Goal: Task Accomplishment & Management: Complete application form

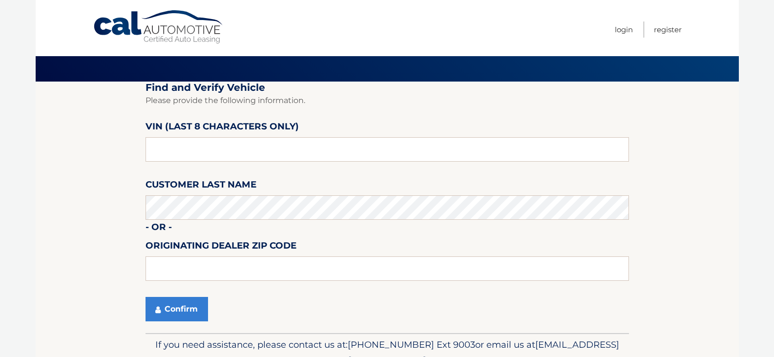
scroll to position [88, 0]
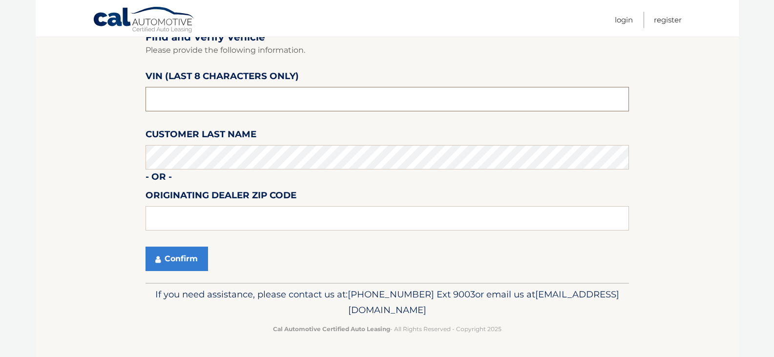
click at [237, 108] on input "text" at bounding box center [388, 99] width 484 height 24
type input "NS176592"
click at [146, 247] on button "Confirm" at bounding box center [177, 259] width 63 height 24
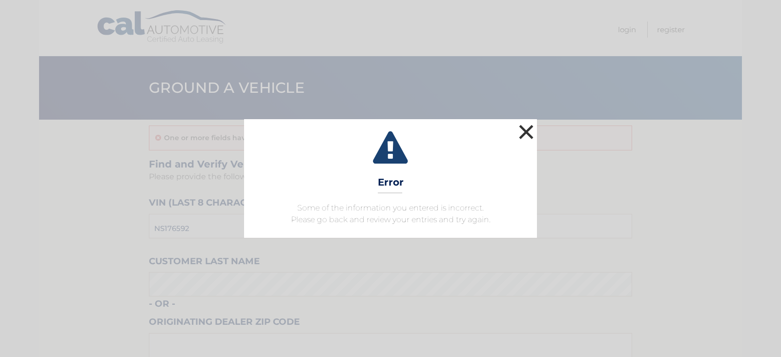
click at [528, 130] on button "×" at bounding box center [527, 132] width 20 height 20
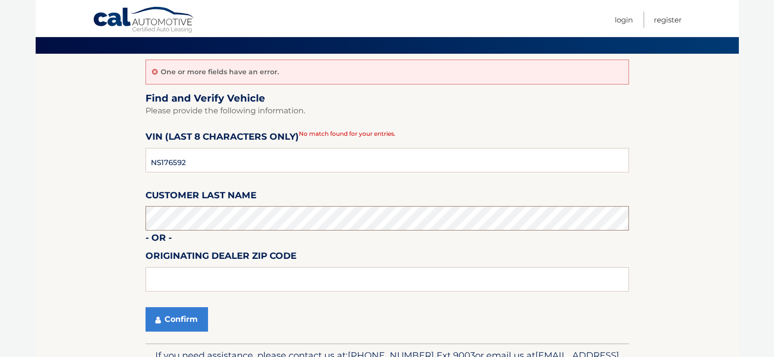
scroll to position [126, 0]
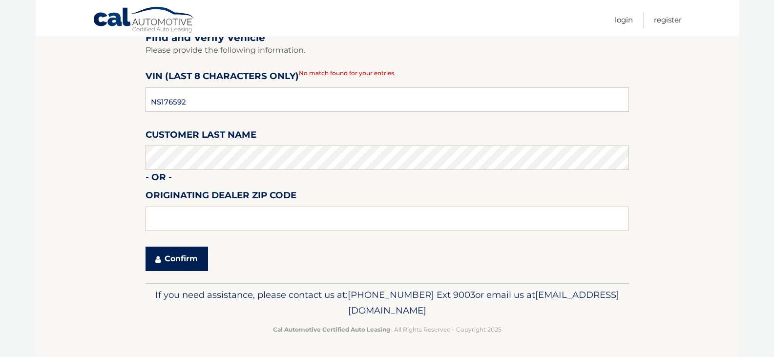
click at [172, 265] on button "Confirm" at bounding box center [177, 259] width 63 height 24
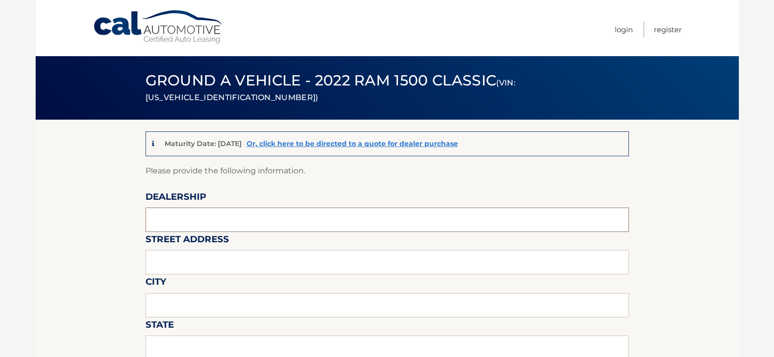
click at [220, 211] on input "text" at bounding box center [388, 220] width 484 height 24
type input "GARY MILLER CDJR"
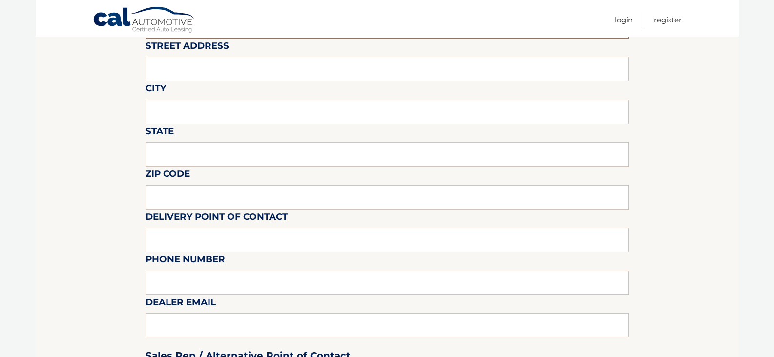
scroll to position [195, 0]
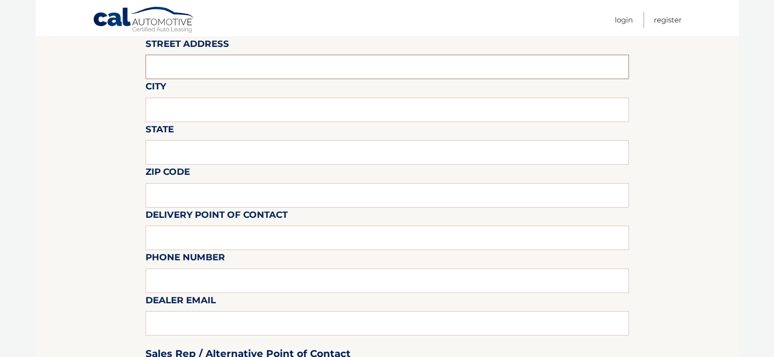
click at [172, 70] on input "text" at bounding box center [388, 67] width 484 height 24
type input "5746 PEACH ST"
click at [201, 160] on input "text" at bounding box center [388, 152] width 484 height 24
click at [191, 111] on input "text" at bounding box center [388, 110] width 484 height 24
type input "ERIE"
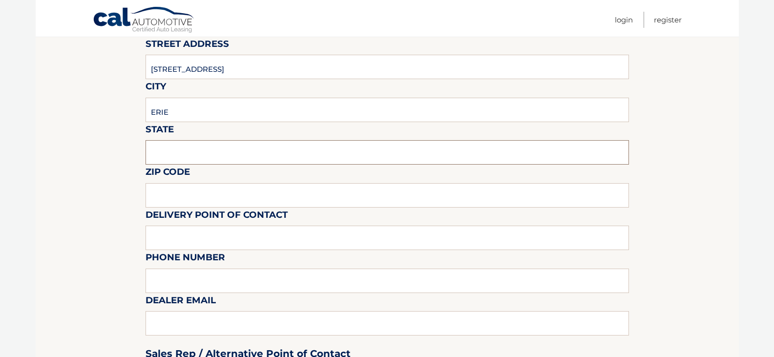
type input "["
type input "PA"
type input "16509"
type input "ZACH"
type input "8148683635"
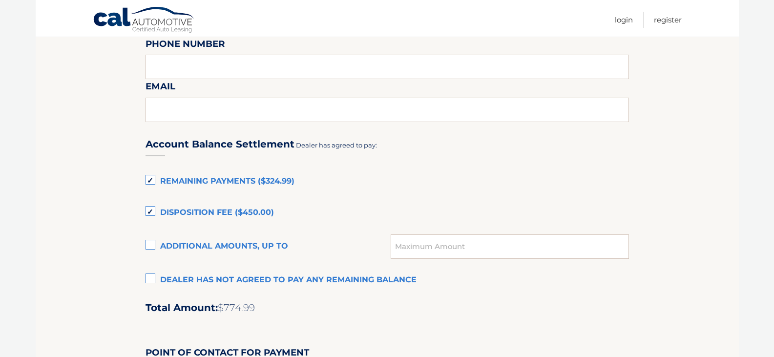
scroll to position [586, 0]
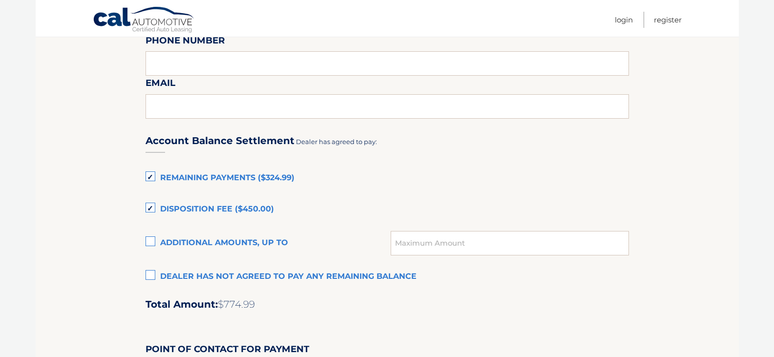
click at [149, 274] on label "Dealer has not agreed to pay any remaining balance" at bounding box center [388, 277] width 484 height 20
click at [0, 0] on input "Dealer has not agreed to pay any remaining balance" at bounding box center [0, 0] width 0 height 0
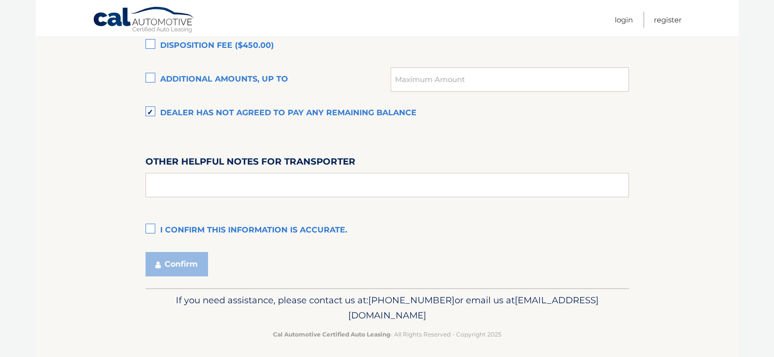
scroll to position [755, 0]
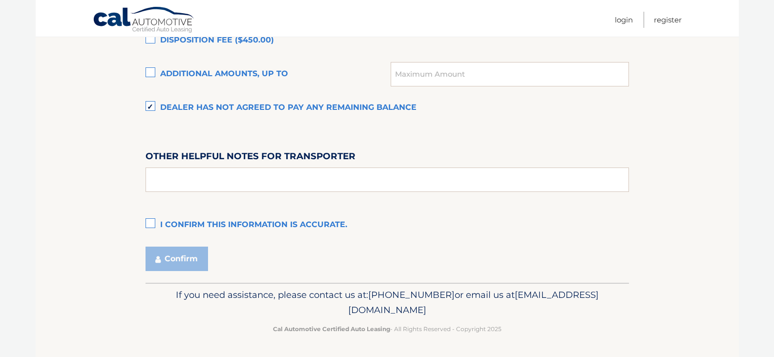
click at [154, 221] on label "I confirm this information is accurate." at bounding box center [388, 225] width 484 height 20
click at [0, 0] on input "I confirm this information is accurate." at bounding box center [0, 0] width 0 height 0
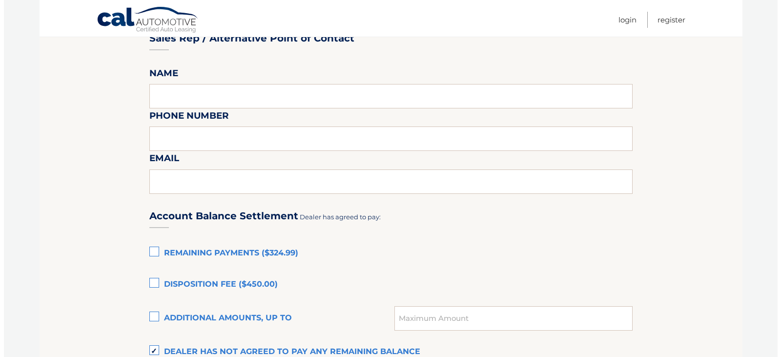
scroll to position [706, 0]
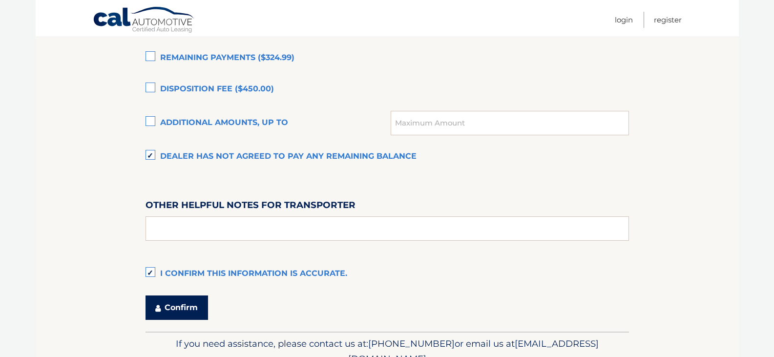
click at [164, 307] on button "Confirm" at bounding box center [177, 307] width 63 height 24
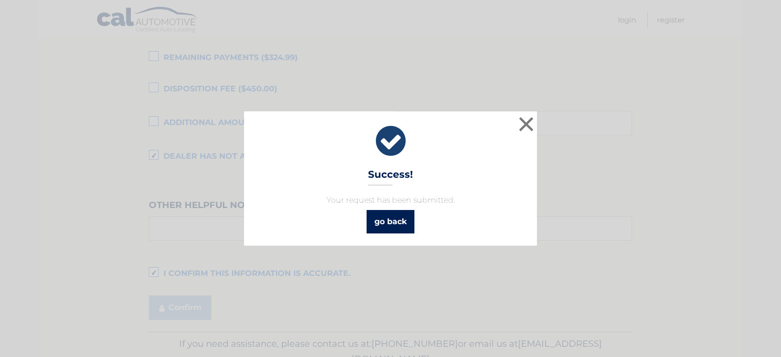
click at [389, 216] on link "go back" at bounding box center [391, 221] width 48 height 23
